Goal: Information Seeking & Learning: Learn about a topic

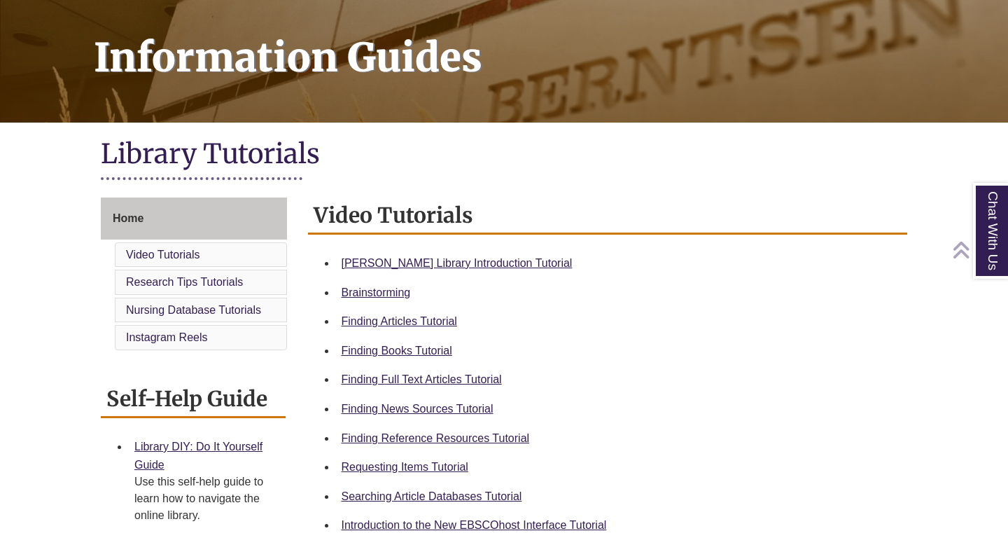
scroll to position [197, 0]
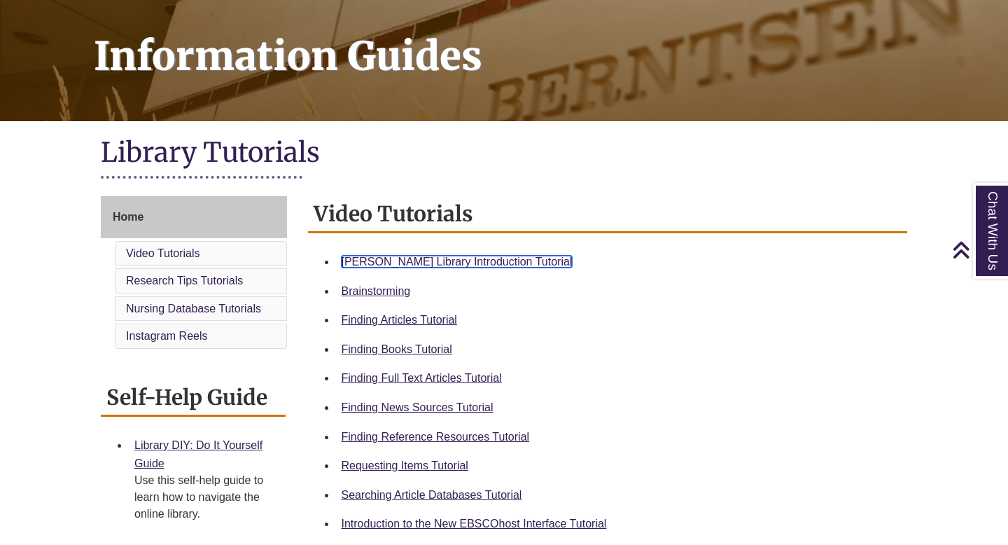
click at [427, 256] on link "[PERSON_NAME] Library Introduction Tutorial" at bounding box center [457, 262] width 231 height 12
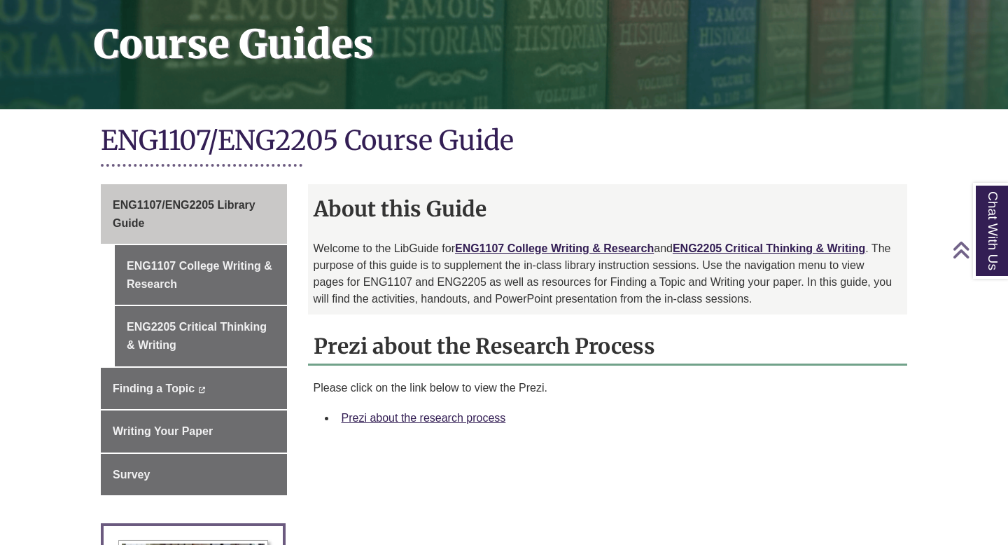
scroll to position [216, 0]
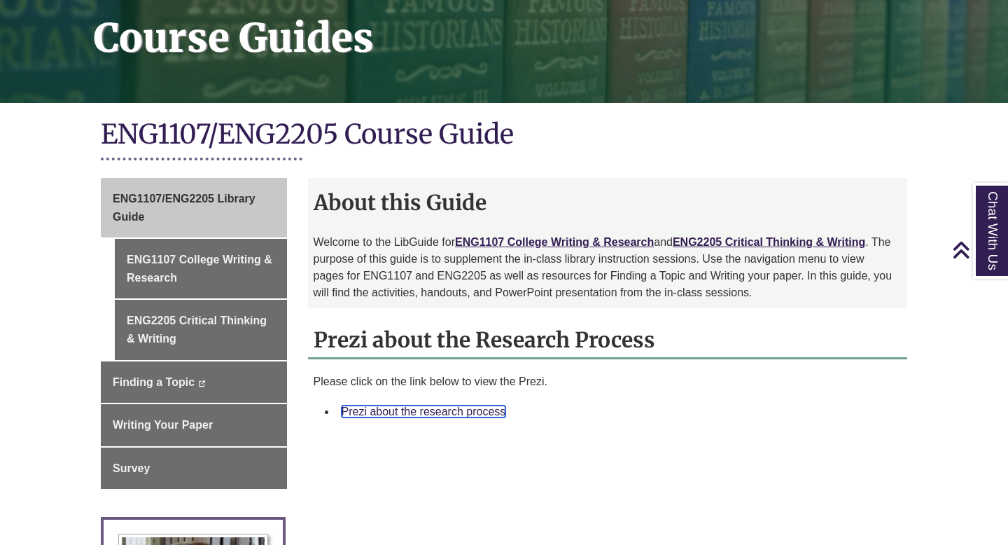
click at [386, 412] on link "Prezi about the research process" at bounding box center [424, 411] width 165 height 12
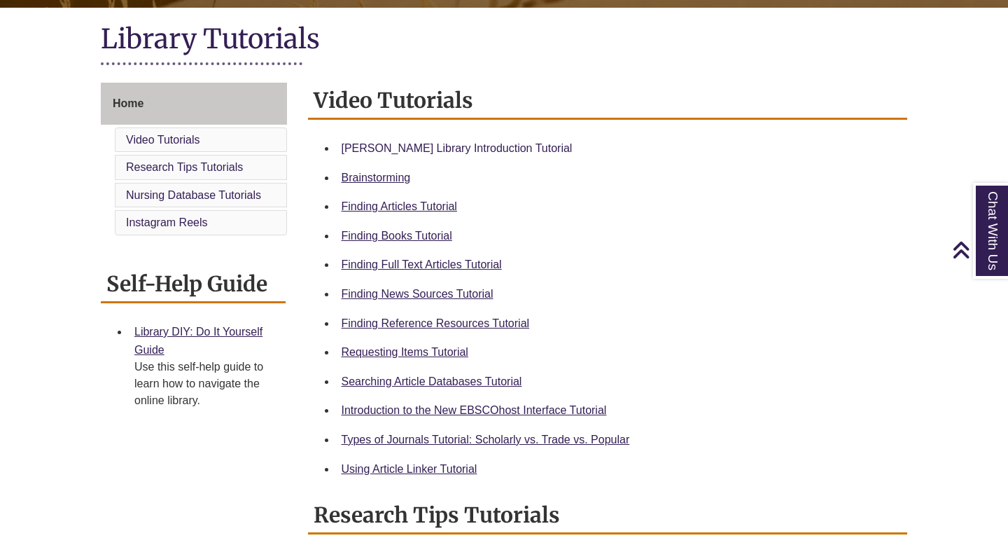
scroll to position [309, 0]
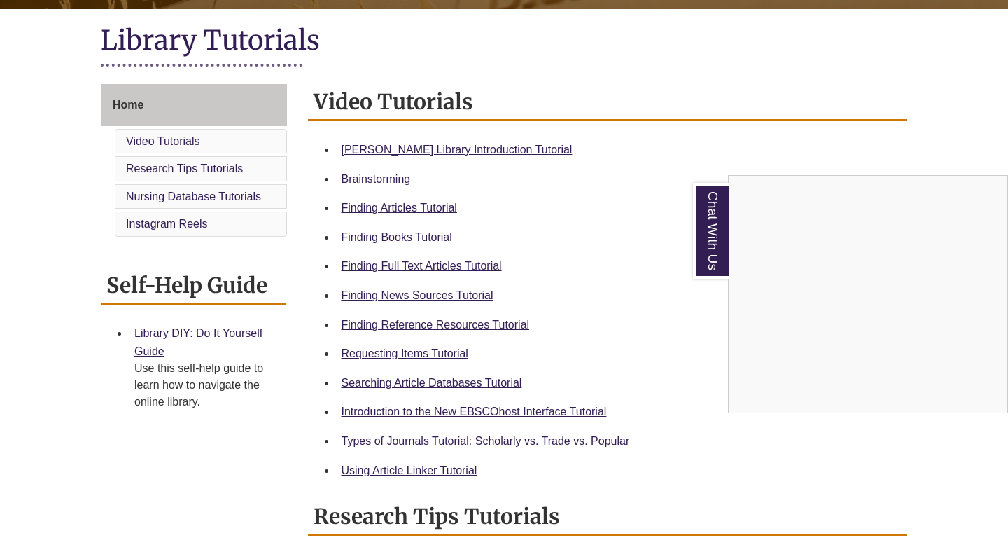
click at [190, 142] on div "Chat With Us" at bounding box center [504, 272] width 1008 height 545
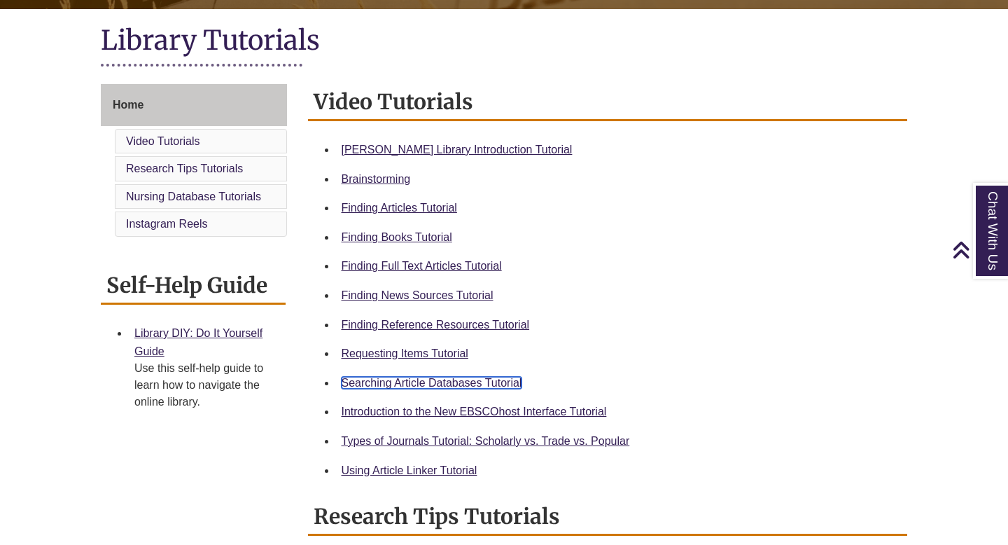
click at [408, 384] on link "Searching Article Databases Tutorial" at bounding box center [432, 383] width 181 height 12
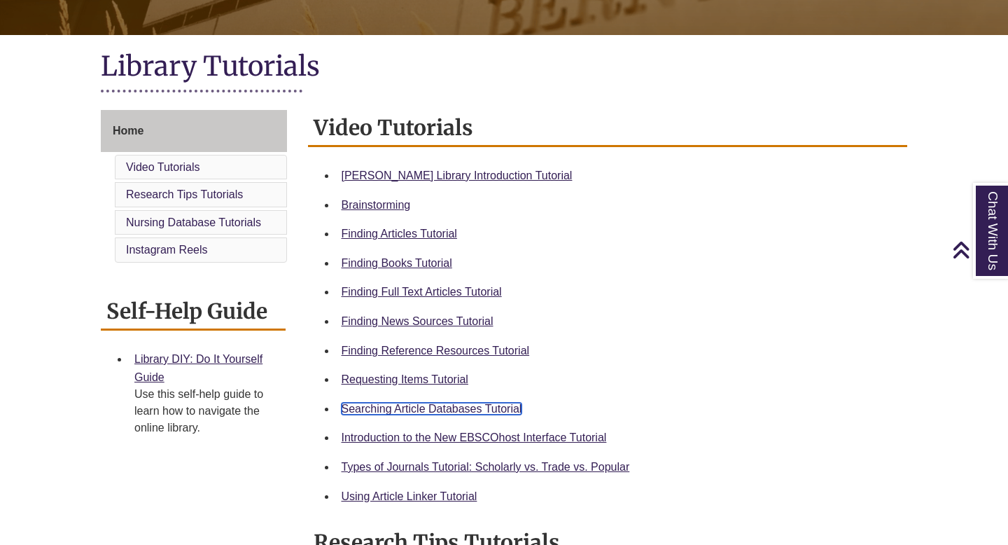
scroll to position [0, 0]
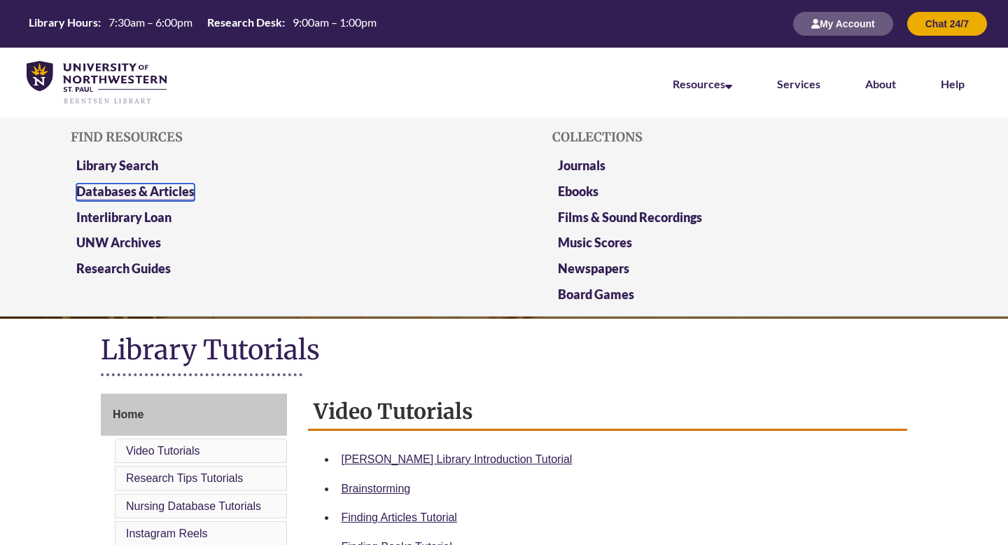
click at [137, 192] on link "Databases & Articles" at bounding box center [135, 192] width 118 height 18
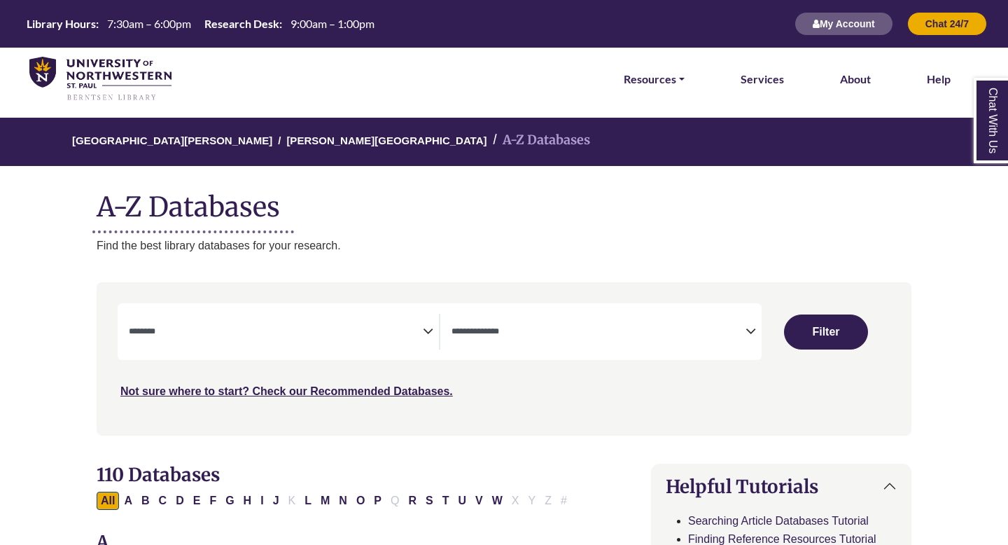
select select "Database Subject Filter"
select select "Database Types Filter"
click at [665, 88] on link "Resources" at bounding box center [654, 79] width 61 height 18
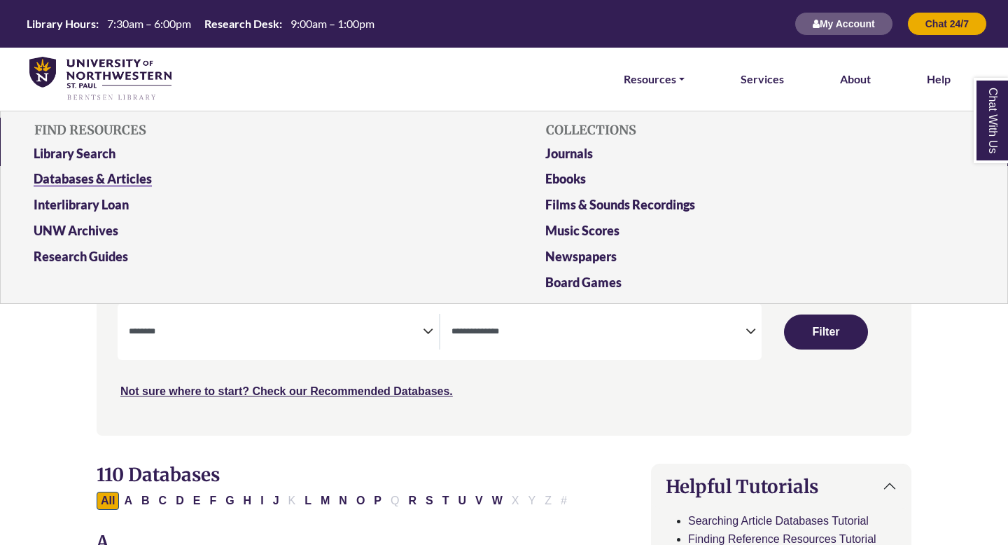
click at [108, 185] on link "Databases & Articles" at bounding box center [248, 182] width 450 height 26
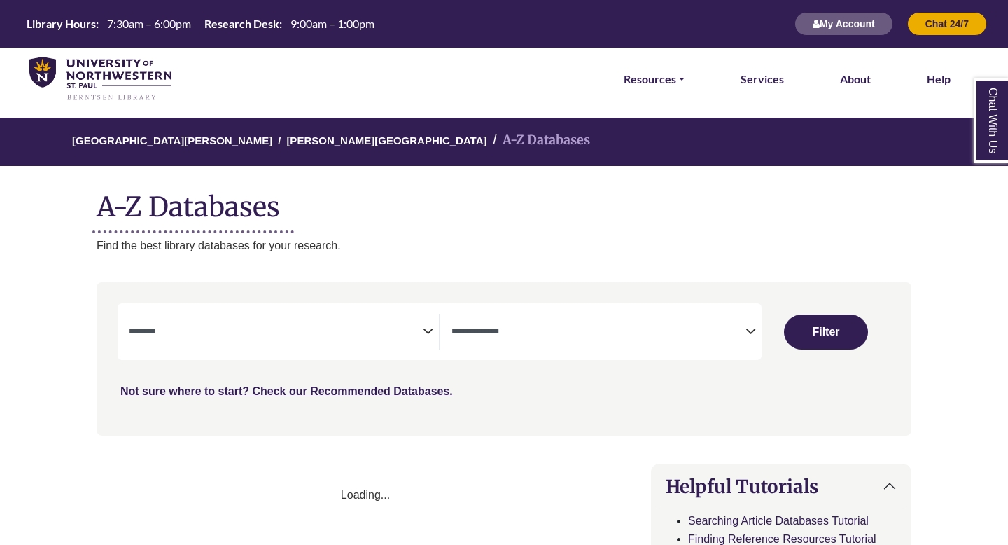
select select "Database Subject Filter"
select select "Database Types Filter"
select select "Database Subject Filter"
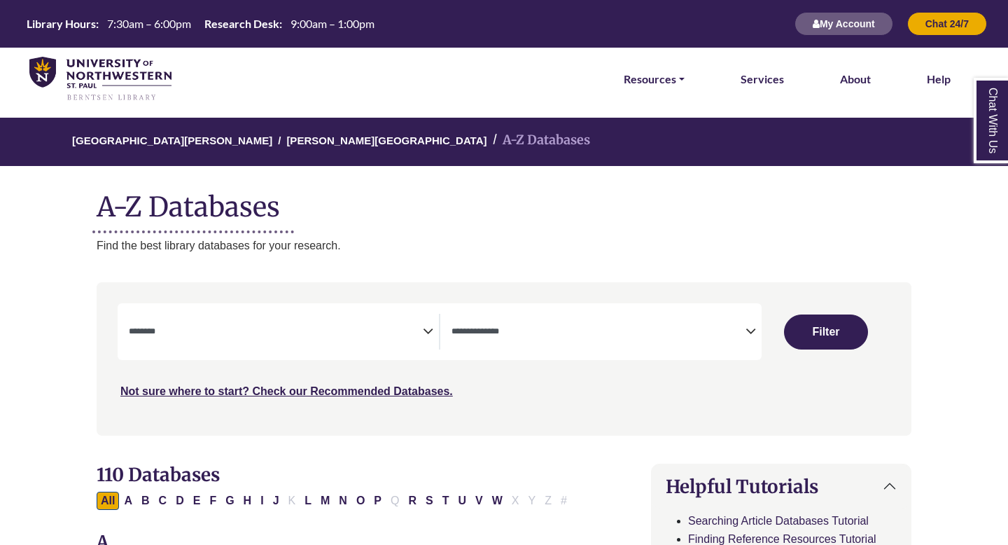
click at [660, 67] on li "Resources FIND RESOURCES Library Search Databases & Articles Interlibrary Loan …" at bounding box center [654, 79] width 72 height 63
click at [655, 75] on link "Resources" at bounding box center [654, 79] width 61 height 18
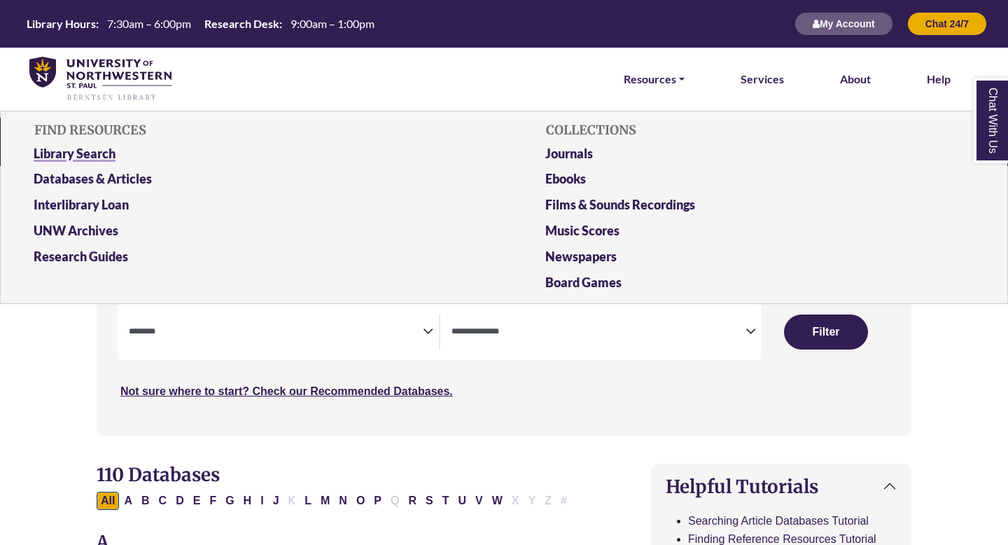
click at [67, 150] on link "Library Search" at bounding box center [248, 157] width 450 height 26
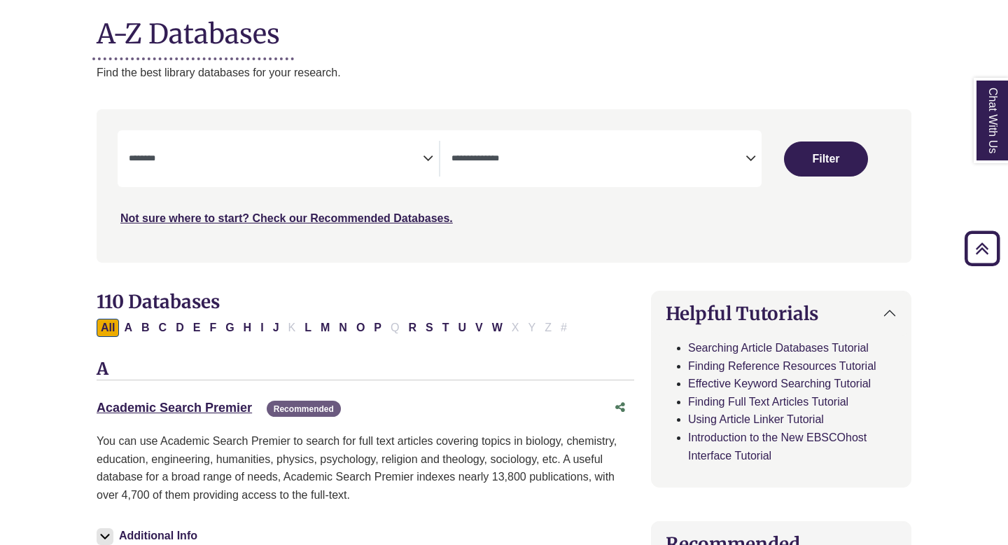
scroll to position [170, 0]
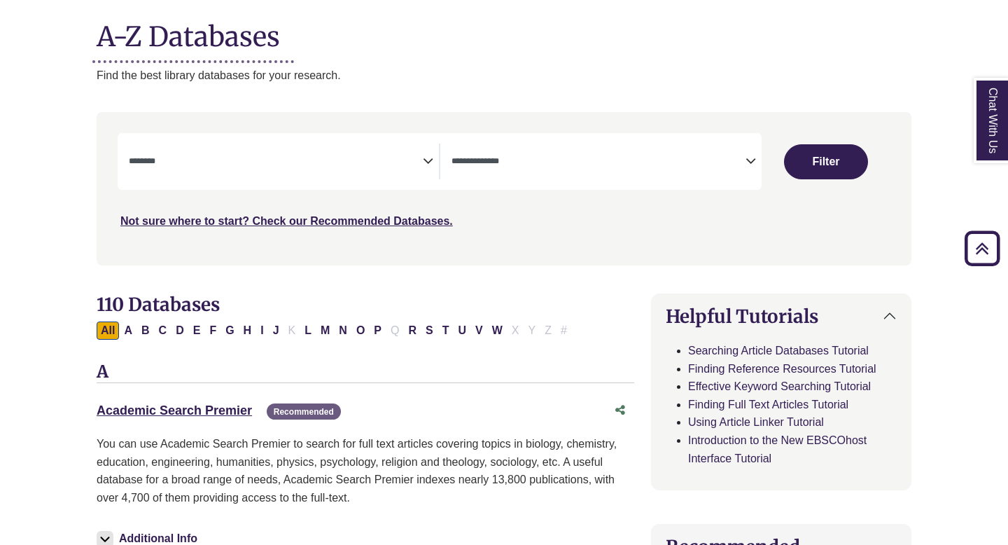
click at [595, 157] on textarea "Search" at bounding box center [599, 162] width 294 height 11
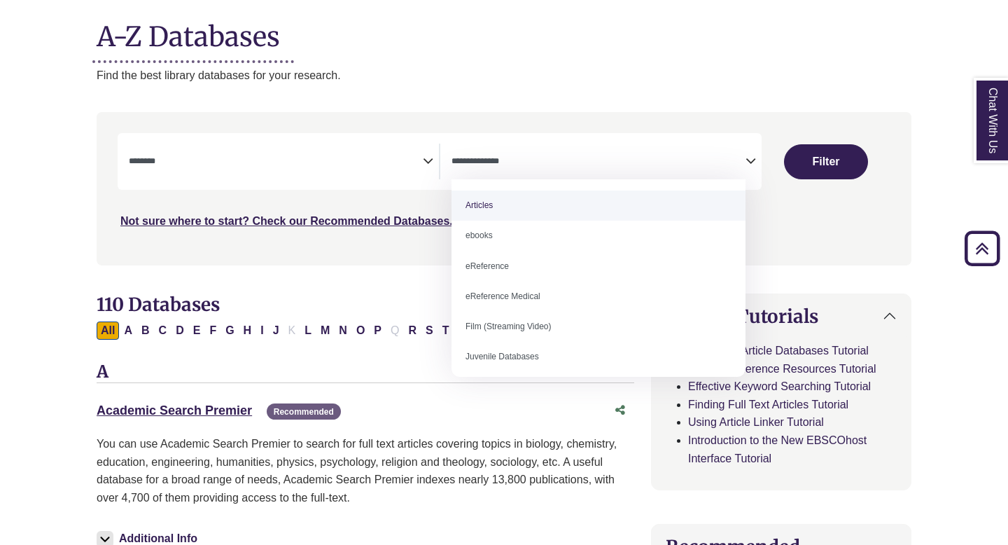
select select "*****"
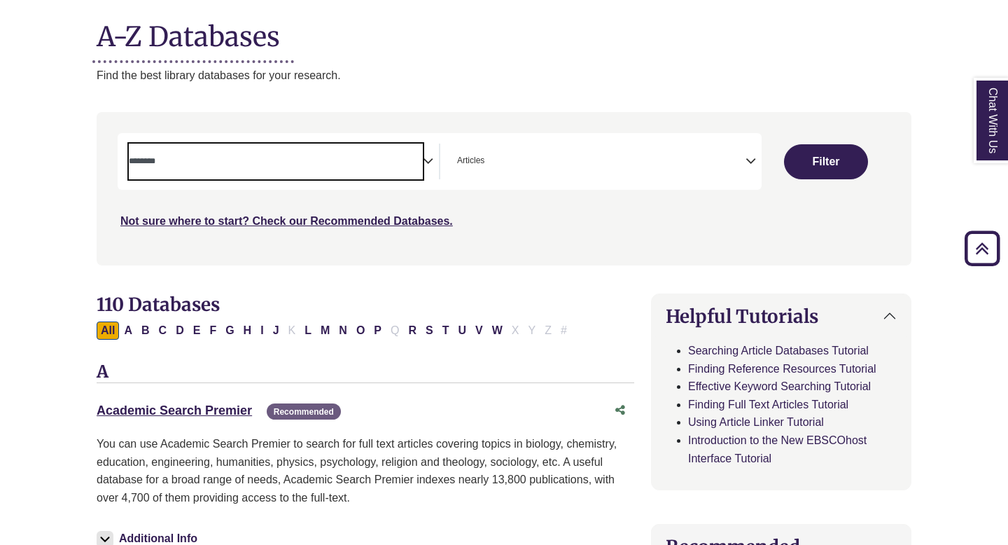
click at [314, 158] on textarea "Search" at bounding box center [276, 162] width 294 height 11
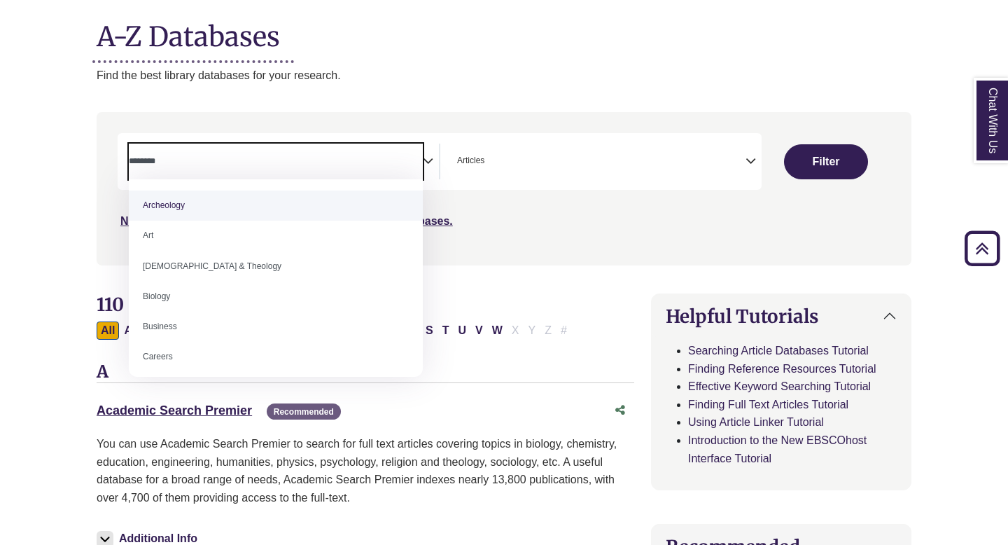
click at [305, 141] on div "**********" at bounding box center [440, 161] width 644 height 57
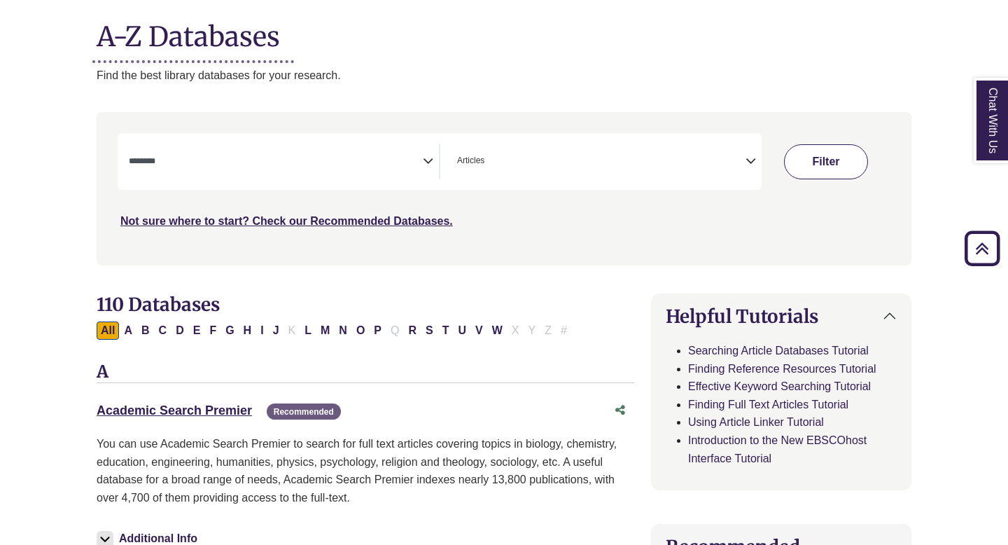
click at [800, 168] on button "Filter" at bounding box center [826, 161] width 84 height 35
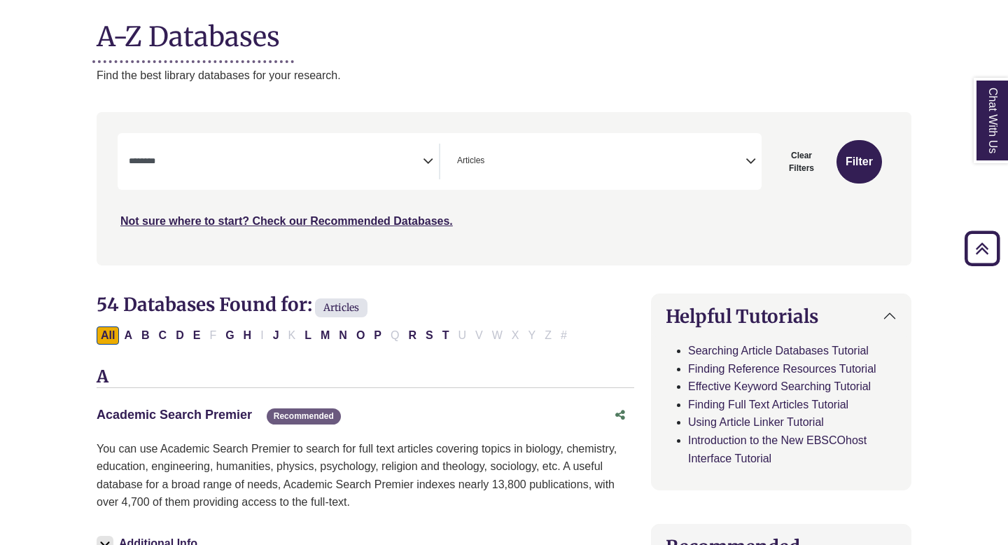
click at [221, 409] on link "Academic Search Premier This link opens in a new window" at bounding box center [174, 415] width 155 height 14
select select "Database Subject Filter"
select select "Database Types Filter"
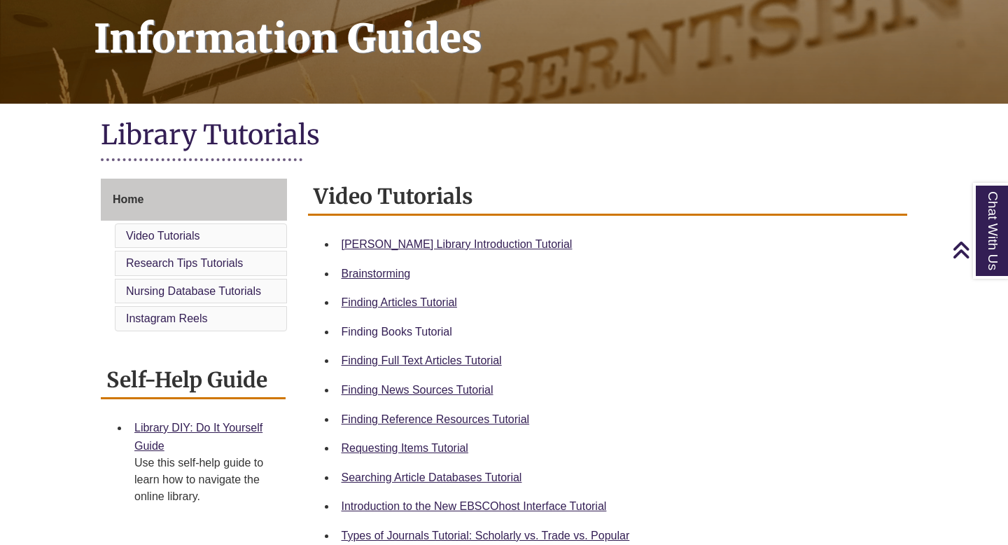
scroll to position [216, 0]
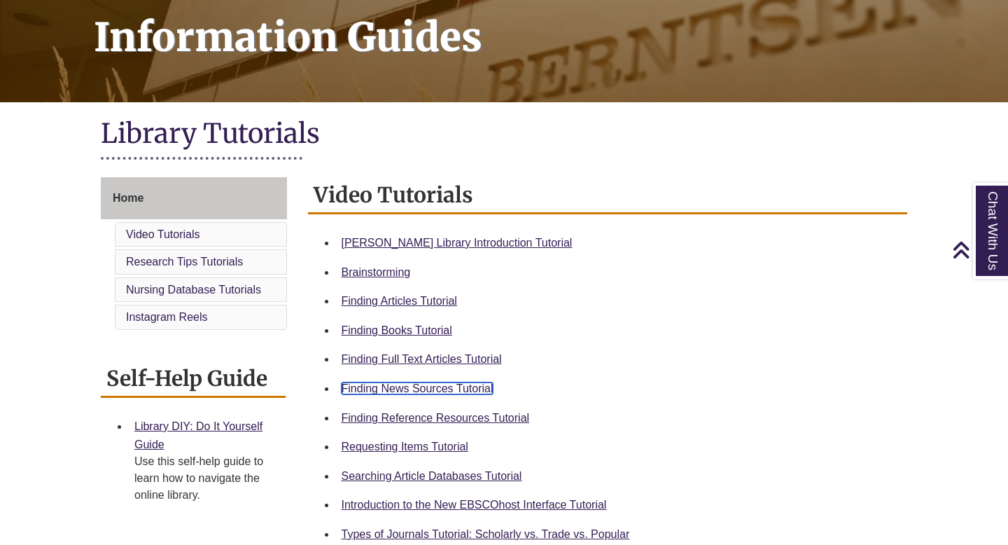
click at [399, 391] on link "Finding News Sources Tutorial" at bounding box center [418, 388] width 152 height 12
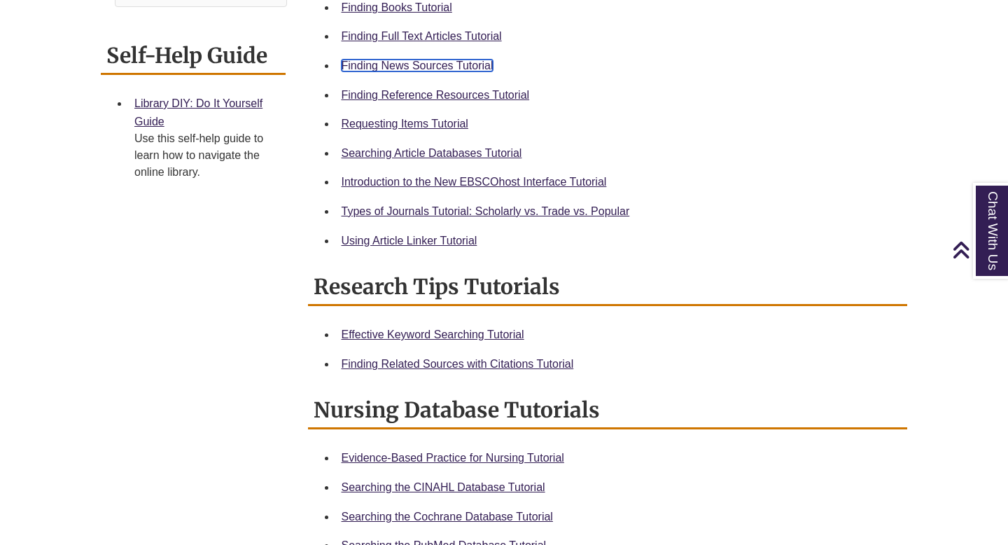
scroll to position [0, 0]
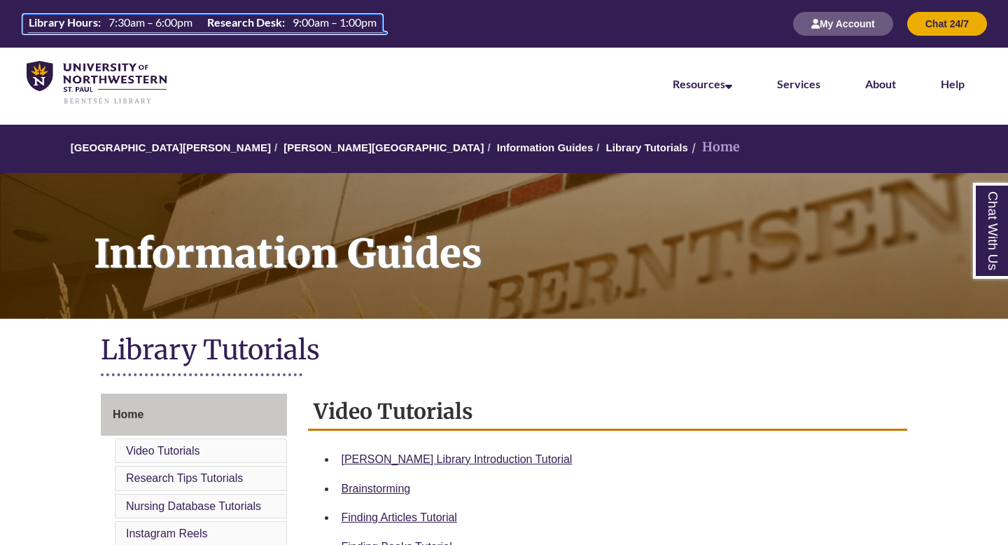
click at [113, 21] on span "7:30am – 6:00pm" at bounding box center [151, 21] width 84 height 13
